Goal: Browse casually

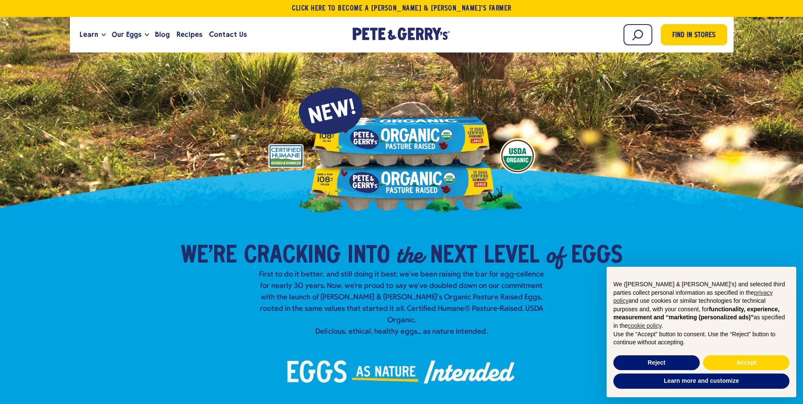
scroll to position [127, 0]
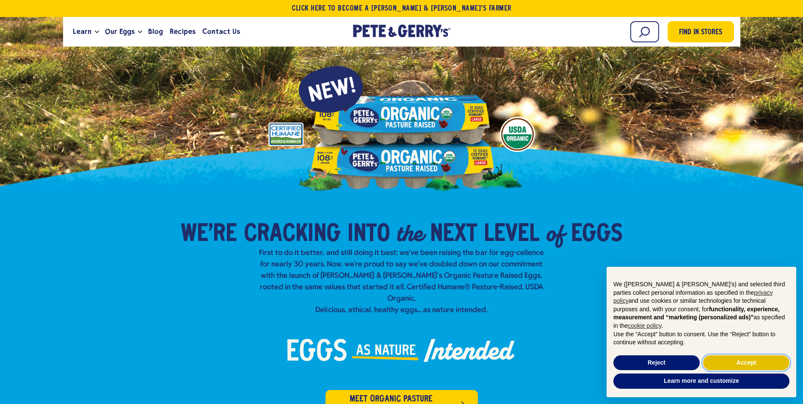
click at [745, 361] on button "Accept" at bounding box center [746, 362] width 86 height 15
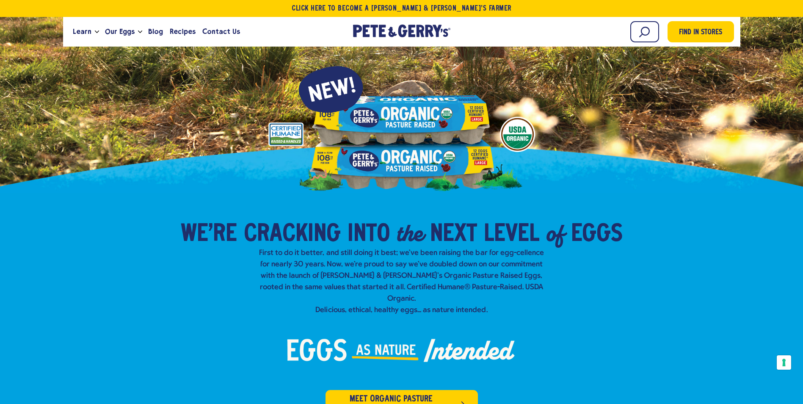
click at [621, 327] on div "We’re Cracking into the Next Level of Eggs​ First to do it better, and still do…" at bounding box center [401, 319] width 749 height 199
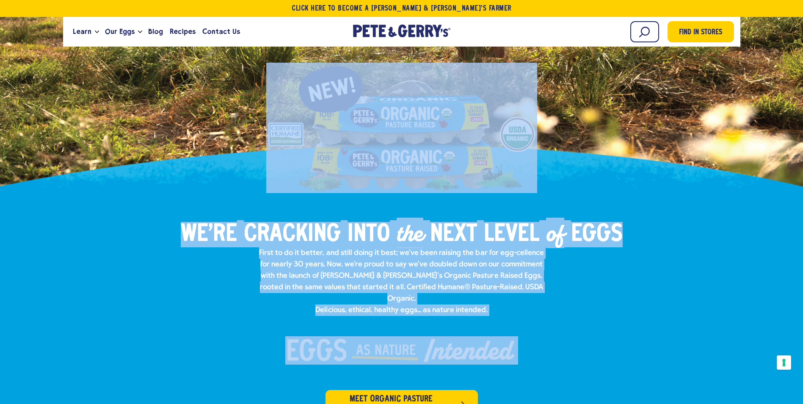
drag, startPoint x: 590, startPoint y: 343, endPoint x: 81, endPoint y: 186, distance: 532.5
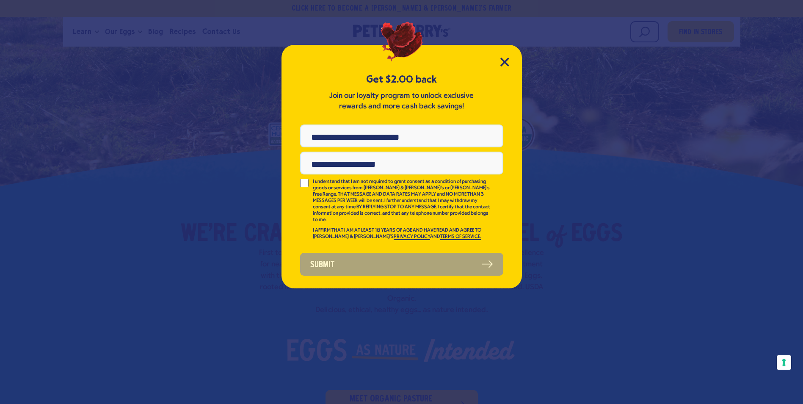
drag, startPoint x: 81, startPoint y: 186, endPoint x: 137, endPoint y: 229, distance: 70.4
click at [137, 229] on div "Get $2.00 back Join our loyalty program to unlock exclusive rewards and more ca…" at bounding box center [401, 202] width 803 height 404
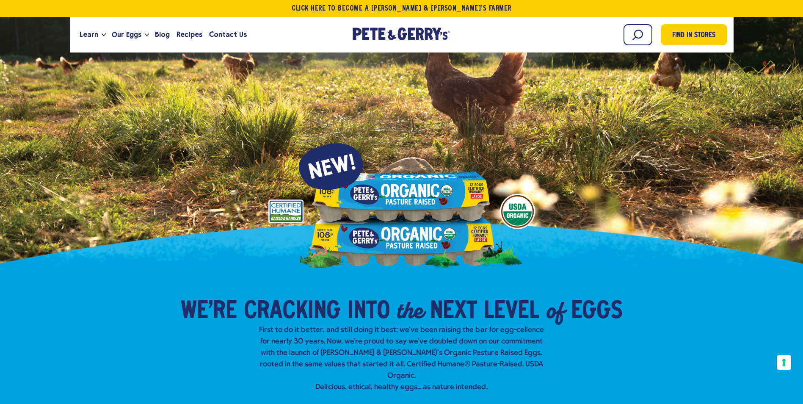
scroll to position [0, 0]
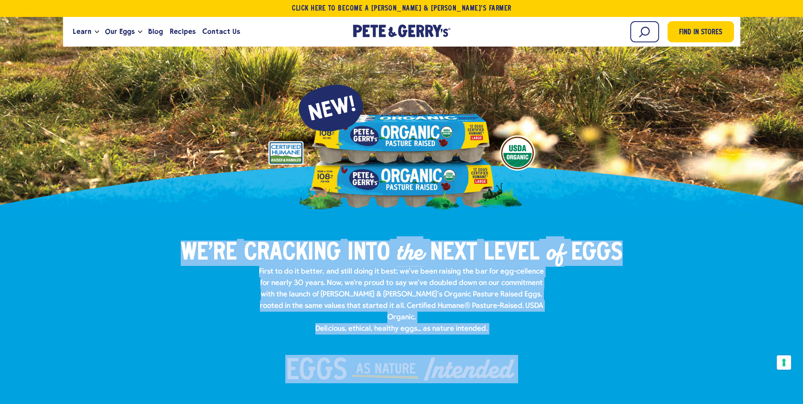
drag, startPoint x: 155, startPoint y: 335, endPoint x: 506, endPoint y: 428, distance: 363.0
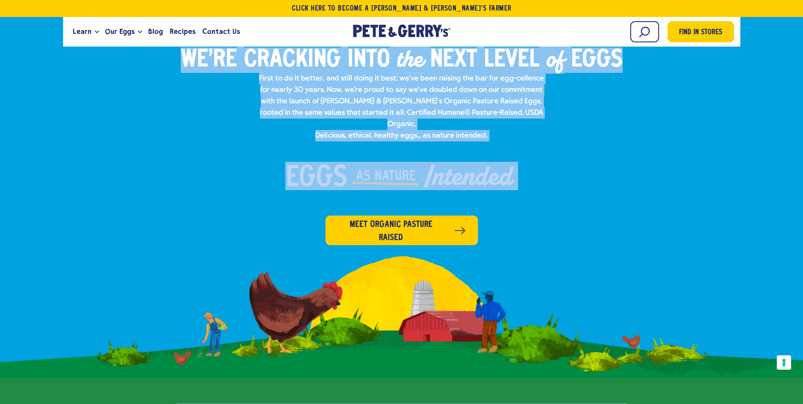
click at [601, 177] on div "We’re Cracking into the Next Level of Eggs​ First to do it better, and still do…" at bounding box center [401, 145] width 749 height 199
drag, startPoint x: 581, startPoint y: 197, endPoint x: 192, endPoint y: 72, distance: 408.7
click at [192, 72] on div "We’re Cracking into the Next Level of Eggs​ First to do it better, and still do…" at bounding box center [401, 145] width 749 height 199
drag, startPoint x: 192, startPoint y: 72, endPoint x: 159, endPoint y: 115, distance: 54.4
click at [159, 115] on div "We’re Cracking into the Next Level of Eggs​ First to do it better, and still do…" at bounding box center [401, 145] width 749 height 199
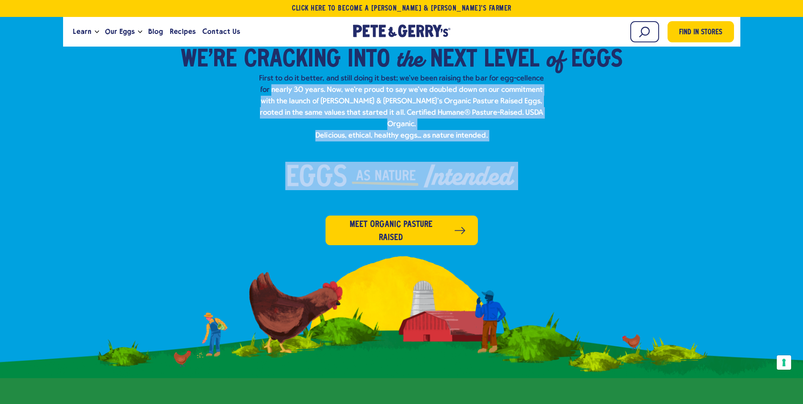
drag, startPoint x: 151, startPoint y: 96, endPoint x: 569, endPoint y: 236, distance: 441.5
click at [569, 236] on div "We’re Cracking into the Next Level of Eggs​ First to do it better, and still do…" at bounding box center [401, 197] width 803 height 357
drag, startPoint x: 569, startPoint y: 236, endPoint x: 588, endPoint y: 233, distance: 18.4
click at [588, 233] on div "We’re Cracking into the Next Level of Eggs​ First to do it better, and still do…" at bounding box center [401, 197] width 803 height 357
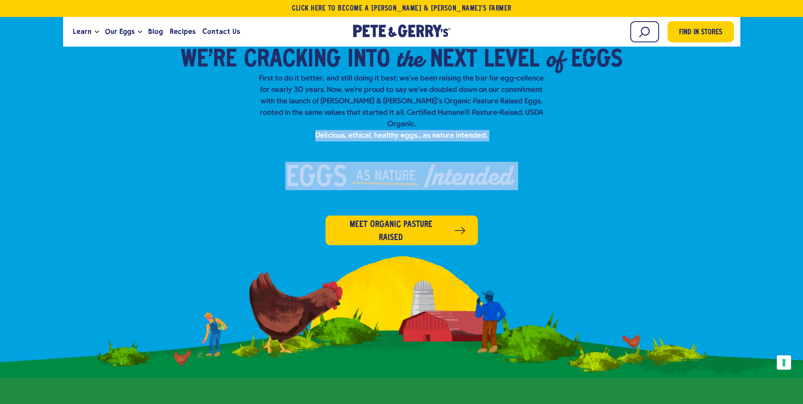
drag, startPoint x: 606, startPoint y: 231, endPoint x: 213, endPoint y: 128, distance: 406.4
click at [213, 128] on div "We’re Cracking into the Next Level of Eggs​ First to do it better, and still do…" at bounding box center [401, 145] width 749 height 199
click at [211, 128] on div "We’re Cracking into the Next Level of Eggs​ First to do it better, and still do…" at bounding box center [401, 145] width 749 height 199
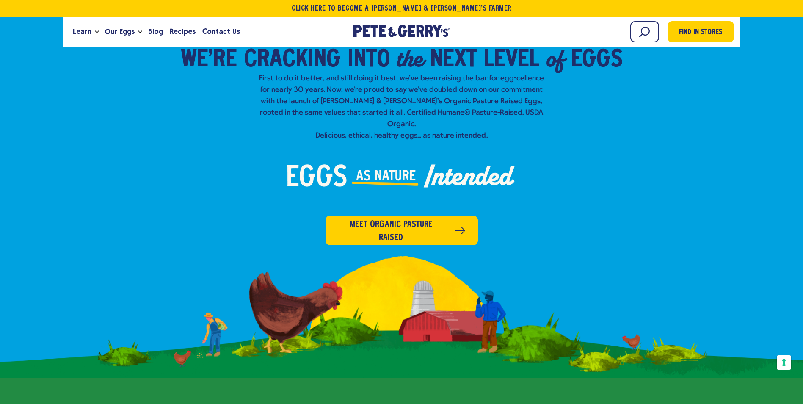
click at [177, 98] on div "We’re Cracking into the Next Level of Eggs​ First to do it better, and still do…" at bounding box center [401, 145] width 749 height 199
